Goal: Communication & Community: Answer question/provide support

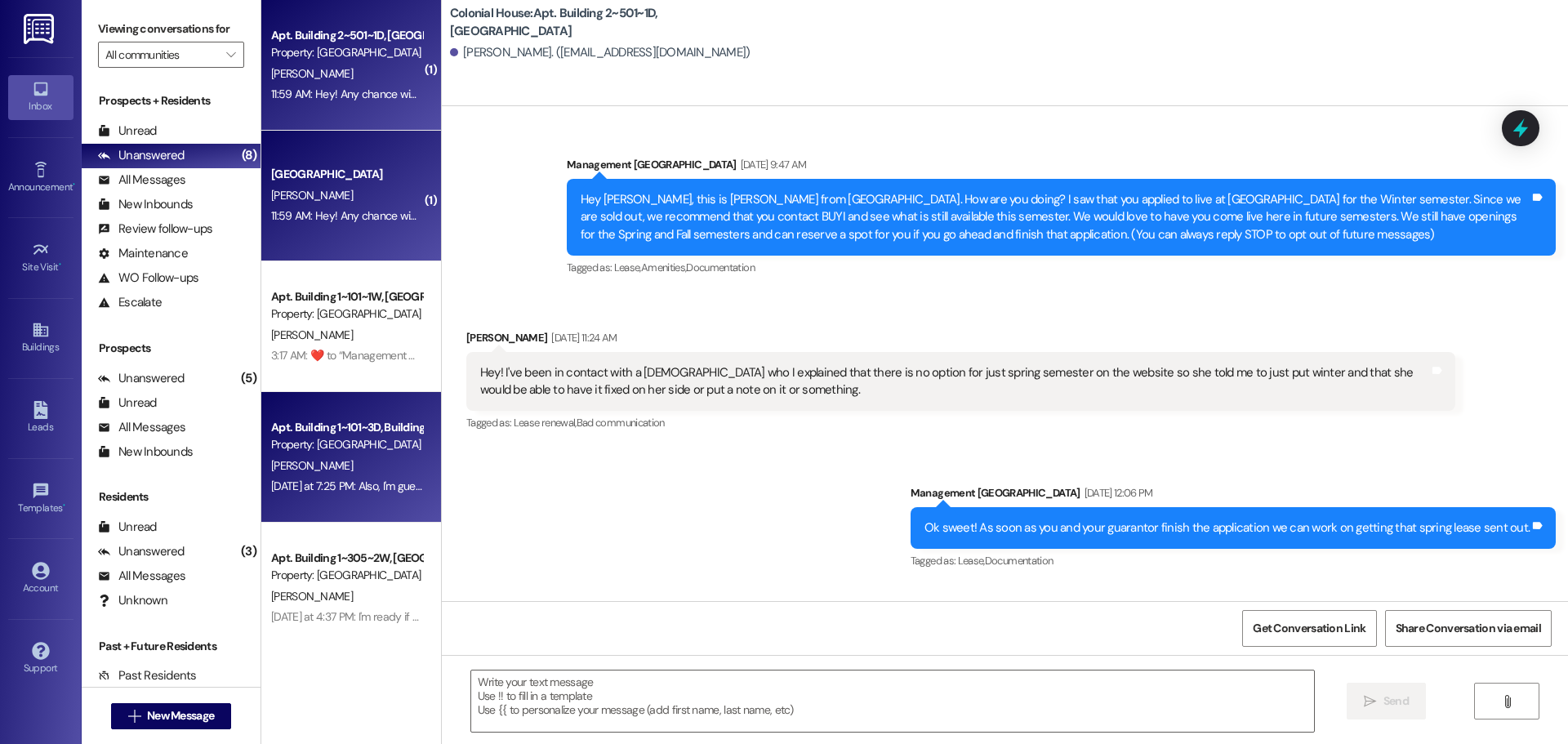
scroll to position [11442, 0]
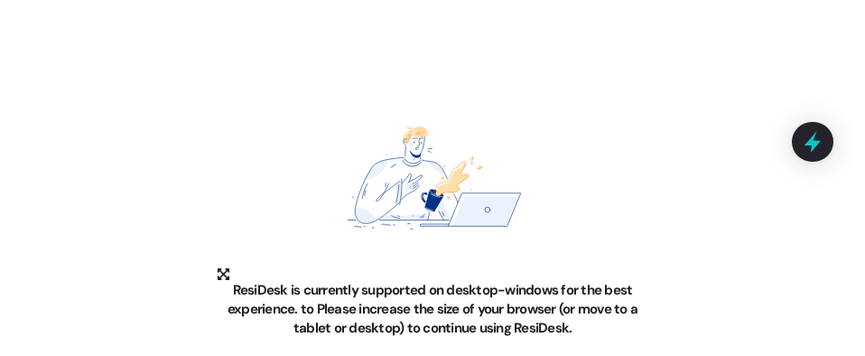
click at [585, 225] on img at bounding box center [433, 178] width 433 height 178
click at [426, 117] on img at bounding box center [433, 178] width 433 height 178
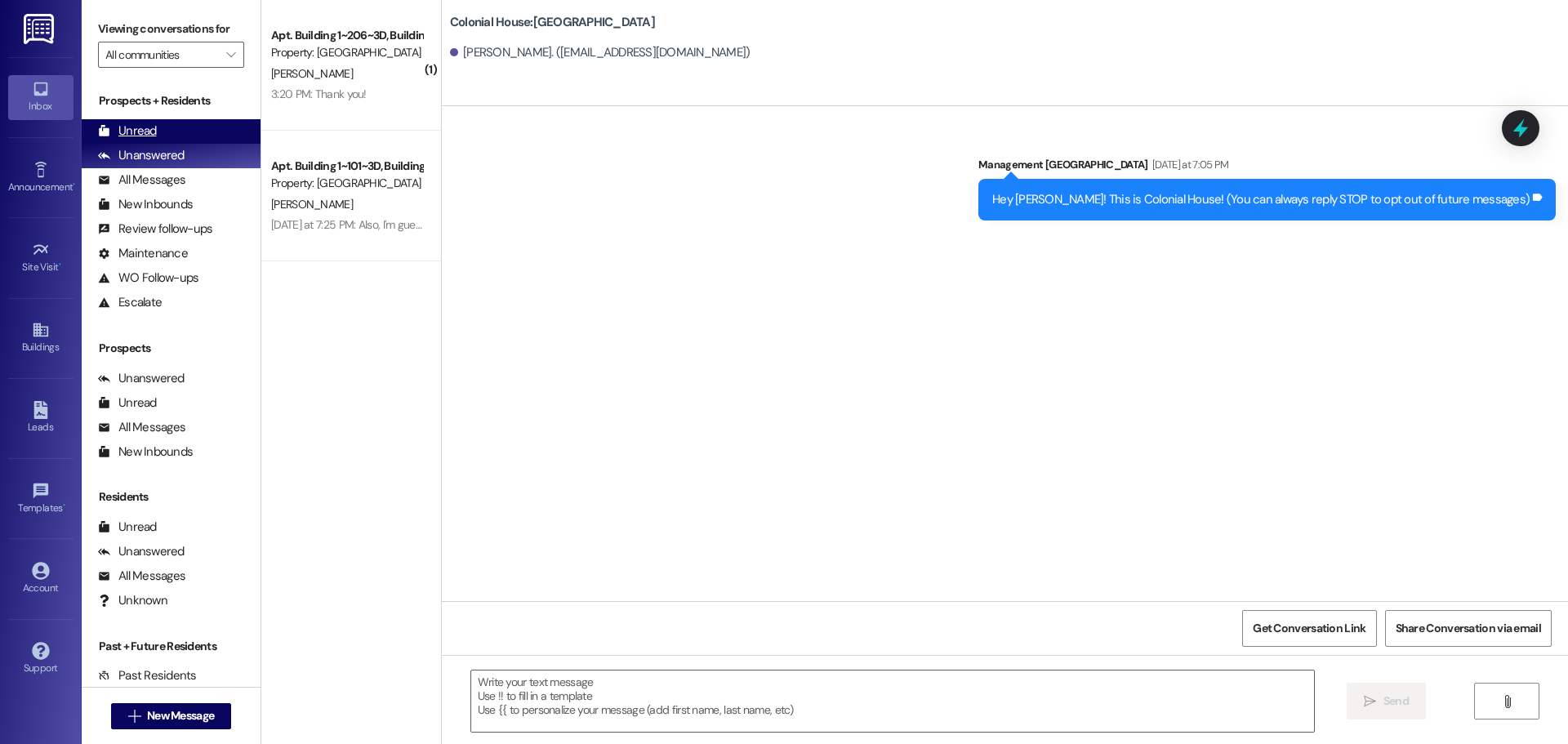
click at [137, 121] on div "Unread (0)" at bounding box center [171, 131] width 179 height 24
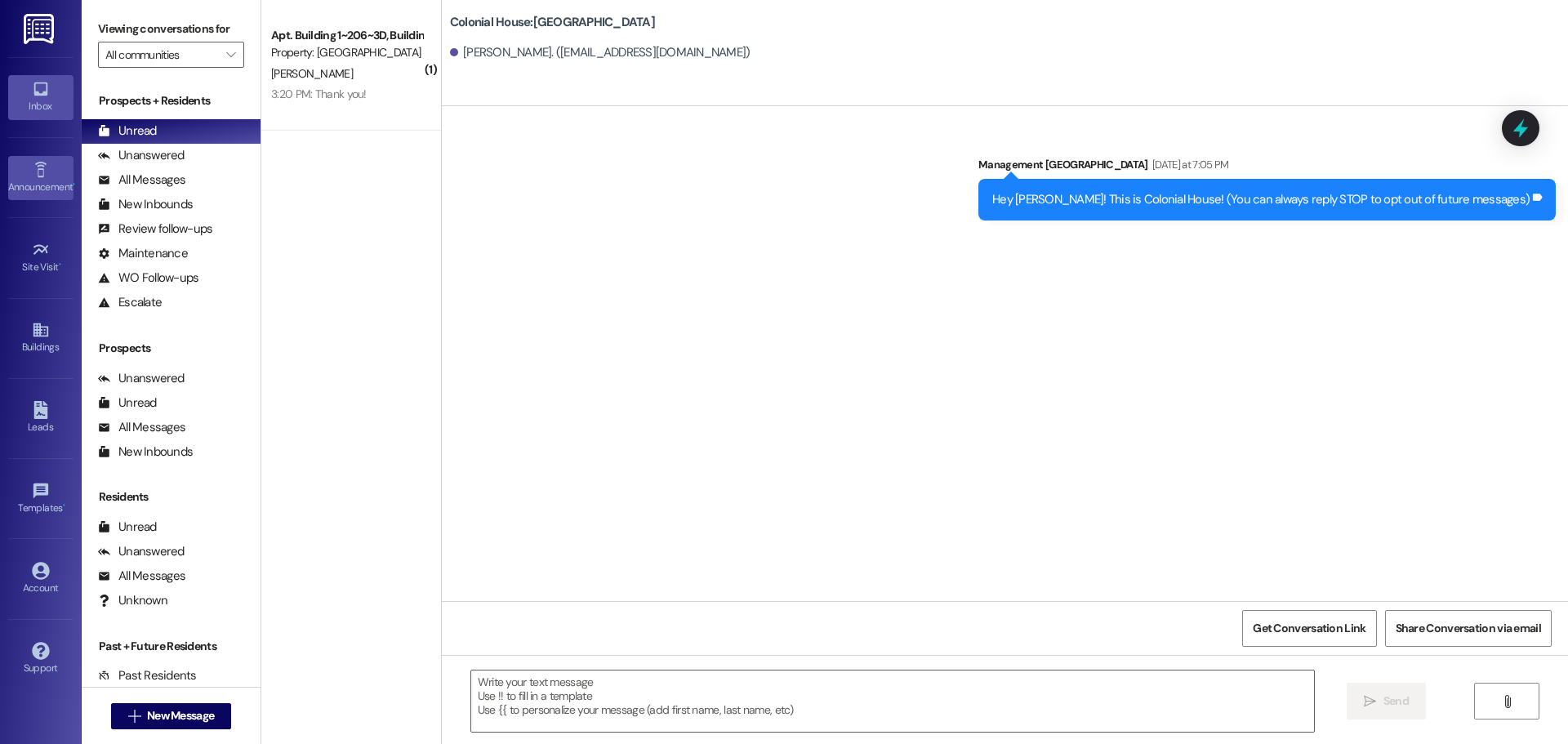
click at [28, 161] on link "Announcement •" at bounding box center [41, 178] width 65 height 44
